Goal: Task Accomplishment & Management: Manage account settings

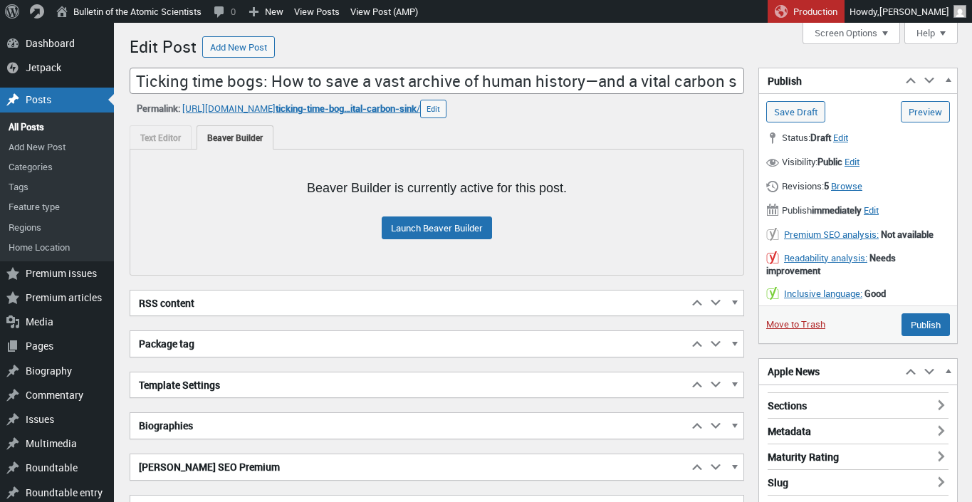
scroll to position [10, 0]
click at [878, 211] on span "Edit" at bounding box center [871, 210] width 15 height 13
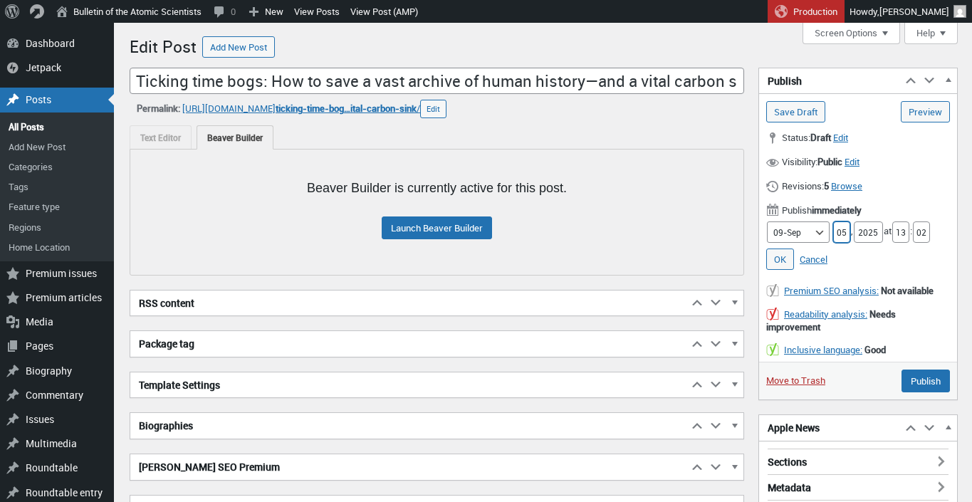
drag, startPoint x: 839, startPoint y: 231, endPoint x: 819, endPoint y: 231, distance: 20.6
click at [833, 231] on input "05" at bounding box center [841, 231] width 17 height 21
type input "10"
drag, startPoint x: 896, startPoint y: 233, endPoint x: 922, endPoint y: 233, distance: 26.3
click at [909, 233] on input "13" at bounding box center [900, 231] width 17 height 21
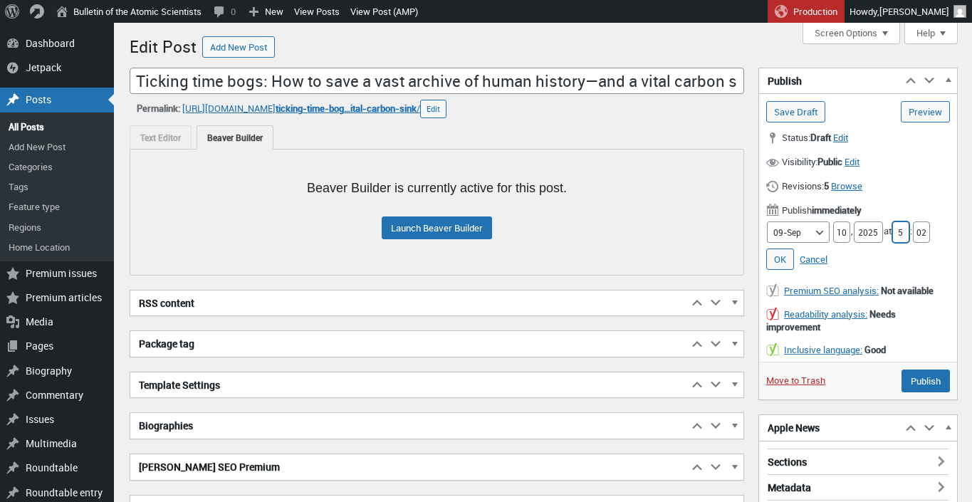
type input "5"
drag, startPoint x: 920, startPoint y: 233, endPoint x: 945, endPoint y: 232, distance: 24.9
click at [930, 232] on input "02" at bounding box center [921, 231] width 17 height 21
type input "00"
click at [782, 265] on link "OK" at bounding box center [780, 258] width 28 height 21
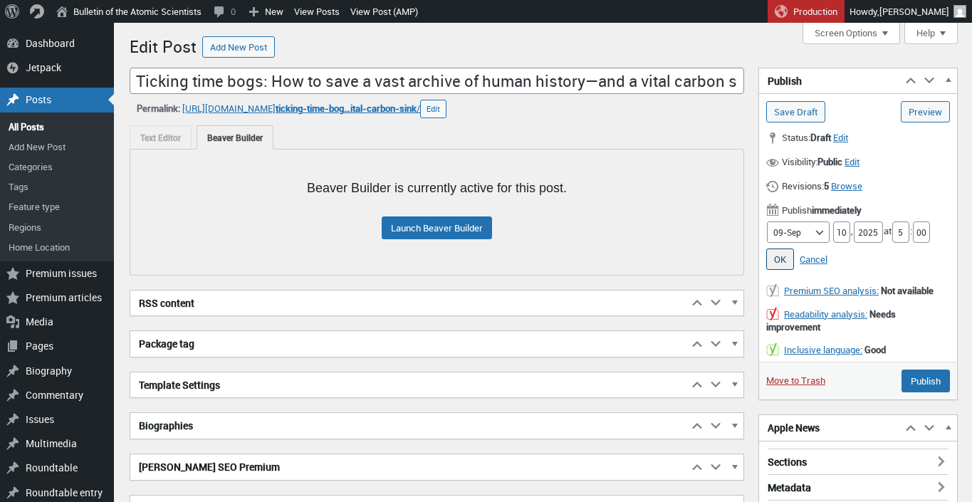
type input "Schedule"
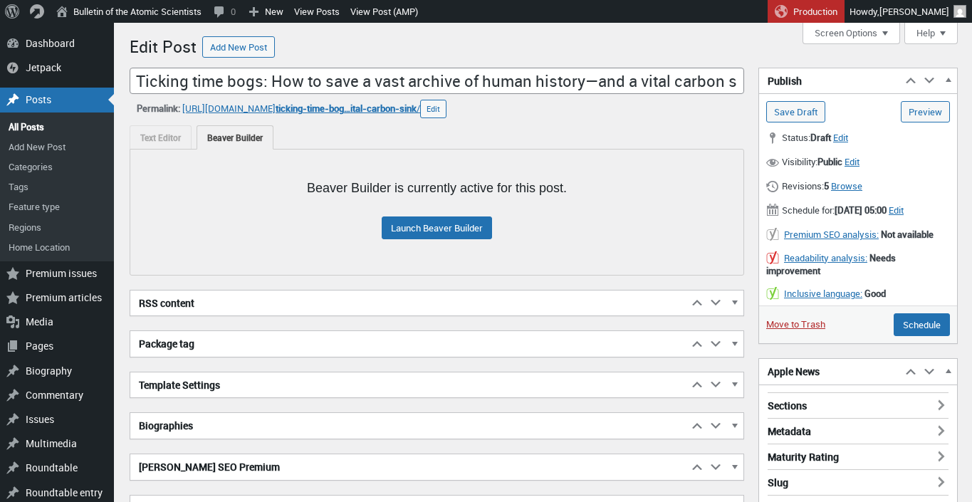
click at [809, 411] on h3 "Sections" at bounding box center [857, 401] width 181 height 19
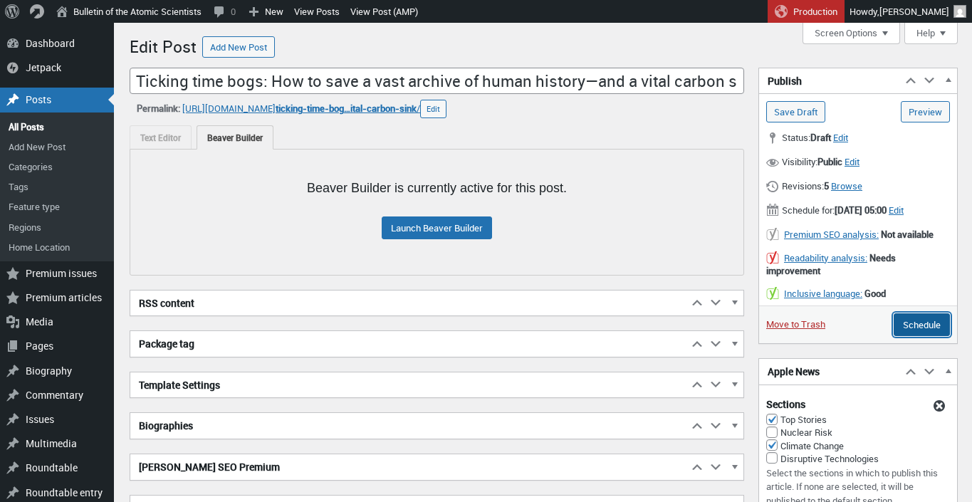
click at [915, 336] on input "Schedule" at bounding box center [921, 324] width 56 height 23
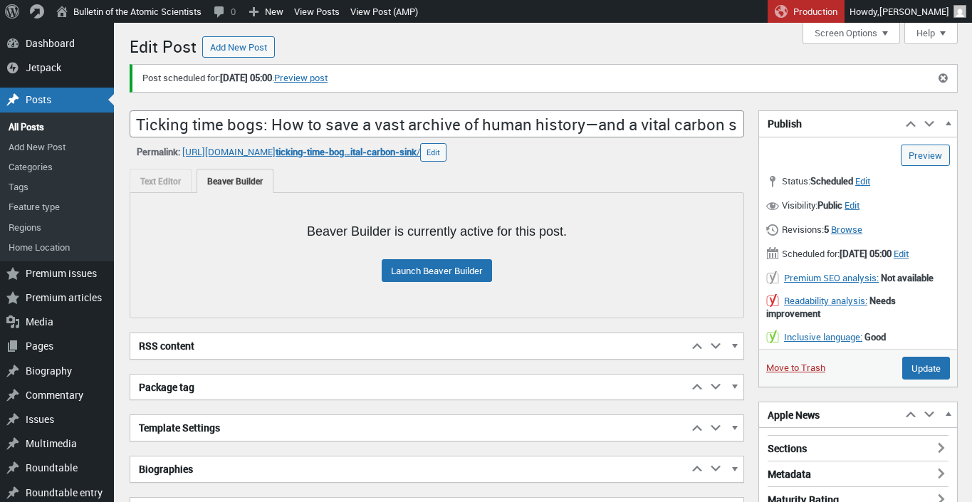
scroll to position [10, 0]
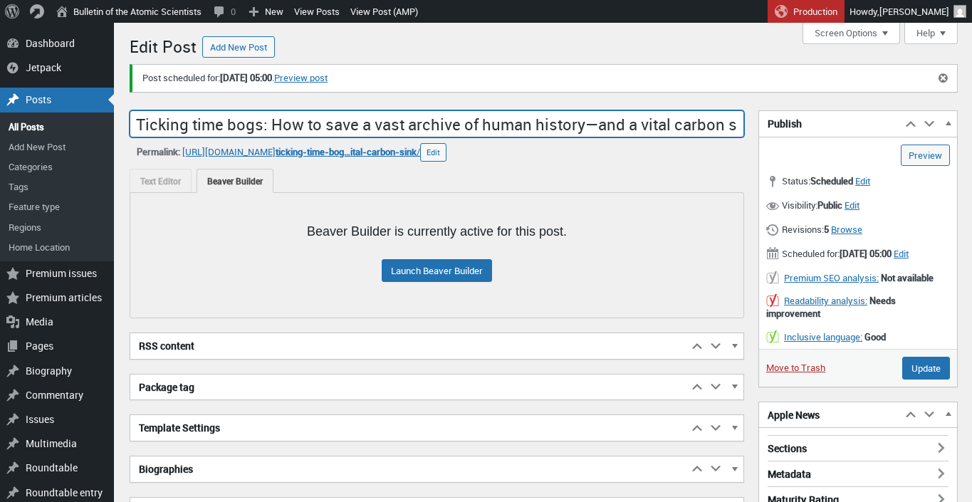
drag, startPoint x: 136, startPoint y: 127, endPoint x: 747, endPoint y: 125, distance: 610.8
click at [744, 126] on input "Ticking time bogs: How to save a vast archive of human history—and a vital carb…" at bounding box center [437, 123] width 614 height 27
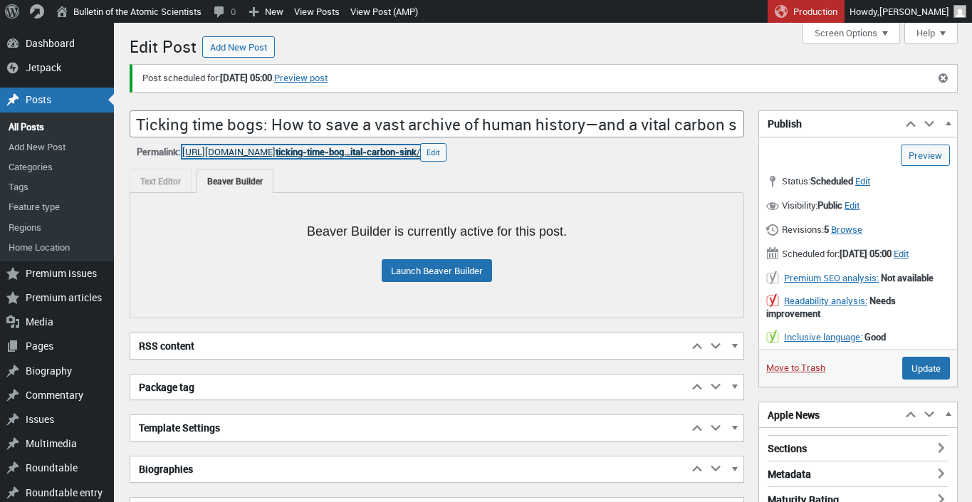
click at [416, 152] on span "ticking-time-bog…ital-carbon-sink" at bounding box center [345, 151] width 141 height 13
